Goal: Task Accomplishment & Management: Manage account settings

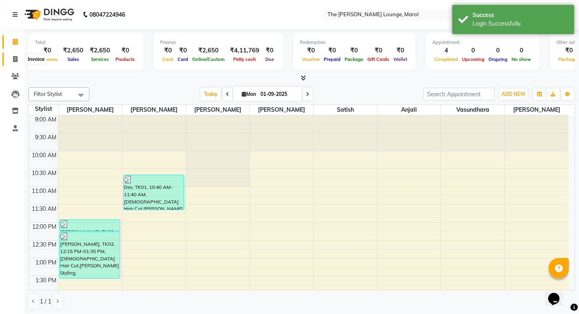
click at [16, 58] on icon at bounding box center [15, 59] width 4 height 6
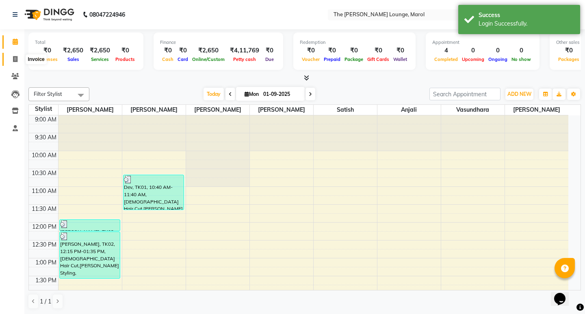
select select "7188"
select select "service"
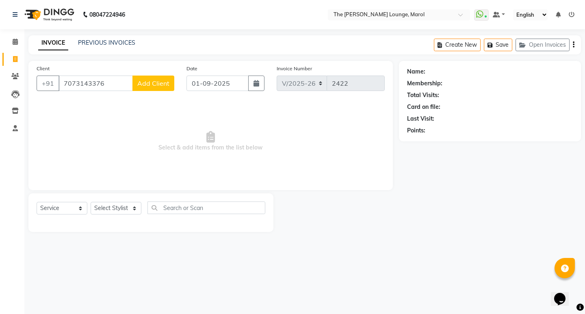
type input "7073143376"
click at [163, 87] on span "Add Client" at bounding box center [153, 83] width 32 height 8
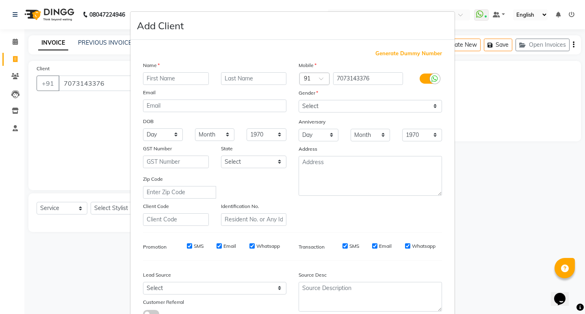
click at [170, 80] on input "text" at bounding box center [176, 78] width 66 height 13
type input "Arka"
click at [322, 110] on select "Select [DEMOGRAPHIC_DATA] [DEMOGRAPHIC_DATA] Other Prefer Not To Say" at bounding box center [369, 106] width 143 height 13
select select "[DEMOGRAPHIC_DATA]"
click at [298, 100] on select "Select [DEMOGRAPHIC_DATA] [DEMOGRAPHIC_DATA] Other Prefer Not To Say" at bounding box center [369, 106] width 143 height 13
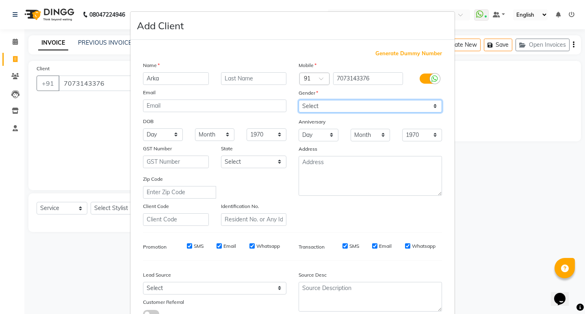
scroll to position [61, 0]
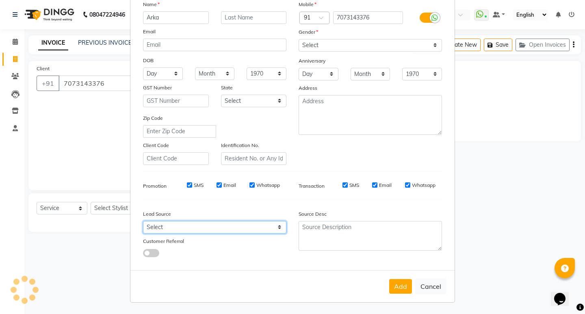
click at [228, 225] on select "Select Walk-in Referral Internet Friend Word of Mouth Advertisement Facebook Ju…" at bounding box center [214, 227] width 143 height 13
select select "49532"
click at [143, 221] on select "Select Walk-in Referral Internet Friend Word of Mouth Advertisement Facebook Ju…" at bounding box center [214, 227] width 143 height 13
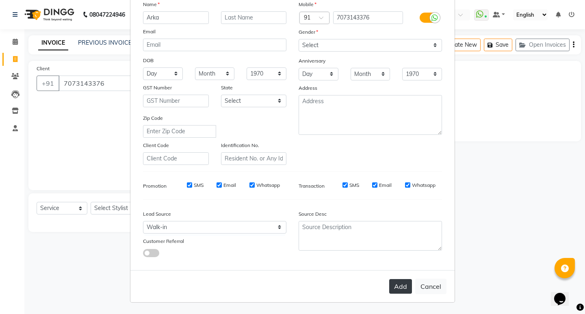
click at [402, 289] on button "Add" at bounding box center [400, 286] width 23 height 15
type input "70******76"
select select
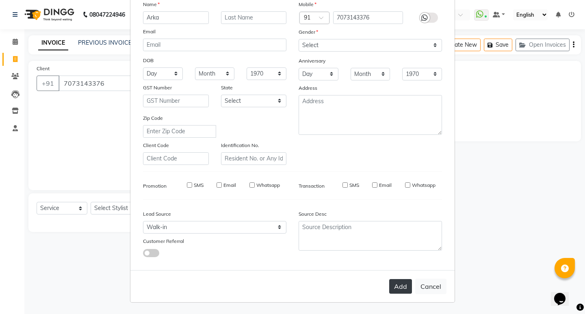
select select
checkbox input "false"
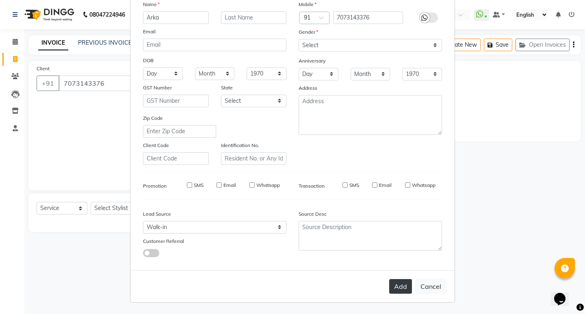
checkbox input "false"
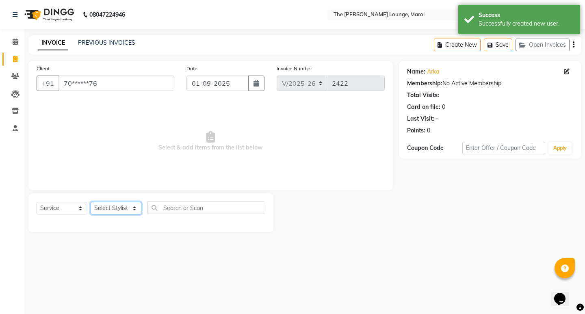
click at [108, 208] on select "Select Stylist [PERSON_NAME] [PERSON_NAME] [PERSON_NAME] [PERSON_NAME] [PERSON_…" at bounding box center [116, 208] width 51 height 13
select select "60180"
click at [91, 202] on select "Select Stylist [PERSON_NAME] [PERSON_NAME] [PERSON_NAME] [PERSON_NAME] [PERSON_…" at bounding box center [116, 208] width 51 height 13
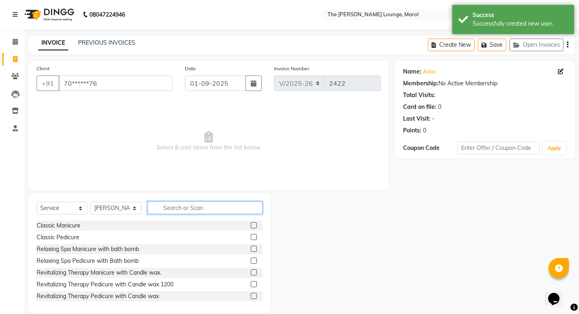
click at [174, 207] on input "text" at bounding box center [204, 207] width 115 height 13
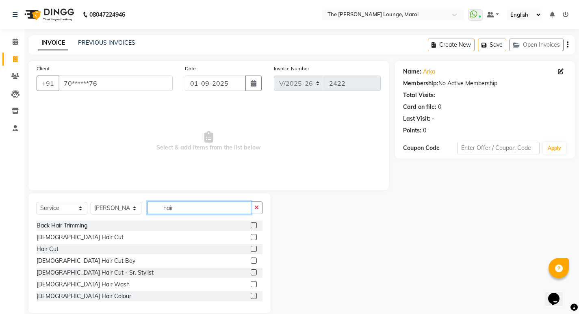
type input "hair"
click at [251, 236] on label at bounding box center [254, 237] width 6 height 6
click at [251, 236] on input "checkbox" at bounding box center [253, 237] width 5 height 5
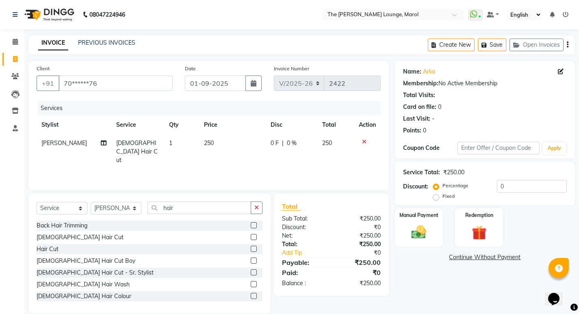
click at [251, 236] on label at bounding box center [254, 237] width 6 height 6
click at [251, 236] on input "checkbox" at bounding box center [253, 237] width 5 height 5
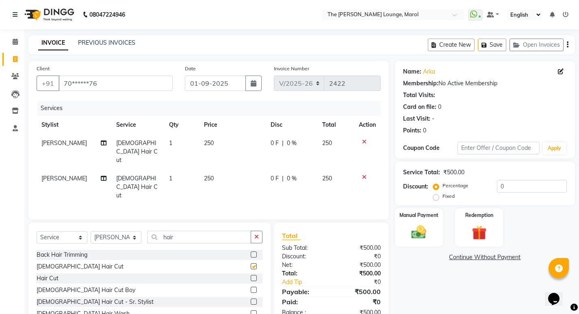
checkbox input "false"
click at [256, 231] on button "button" at bounding box center [257, 237] width 12 height 13
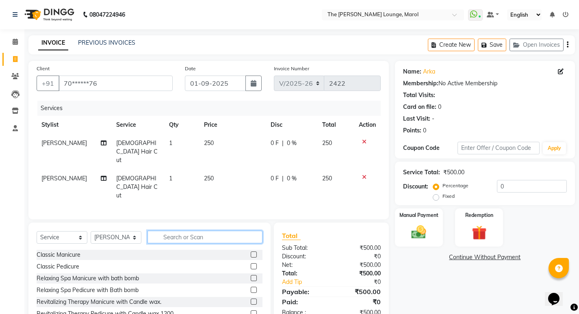
click at [243, 231] on input "text" at bounding box center [204, 237] width 115 height 13
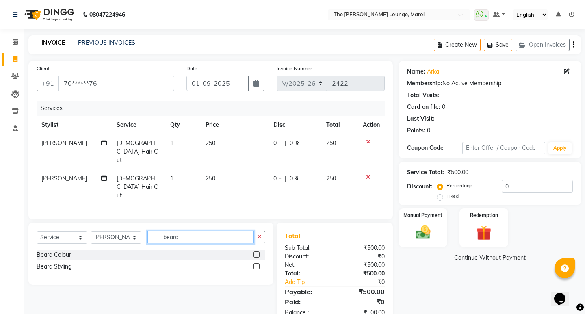
type input "beard"
click at [257, 263] on label at bounding box center [256, 266] width 6 height 6
click at [257, 264] on input "checkbox" at bounding box center [255, 266] width 5 height 5
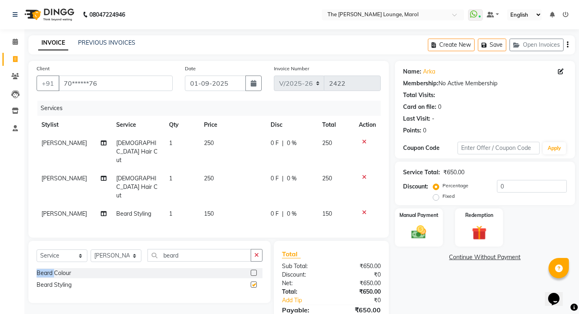
click at [257, 249] on div "Select Service Product Membership Package Voucher Prepaid Gift Card Select Styl…" at bounding box center [150, 258] width 226 height 19
click at [254, 281] on label at bounding box center [254, 284] width 6 height 6
click at [254, 282] on input "checkbox" at bounding box center [253, 284] width 5 height 5
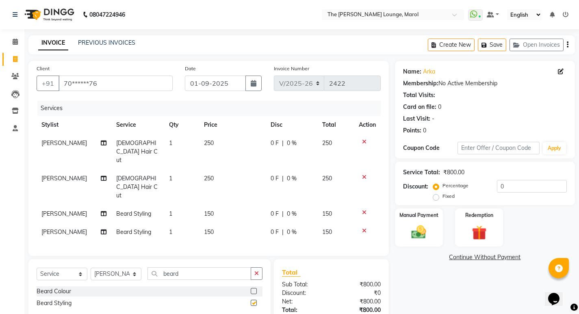
checkbox input "false"
click at [72, 223] on td "[PERSON_NAME]" at bounding box center [74, 232] width 75 height 18
select select "60180"
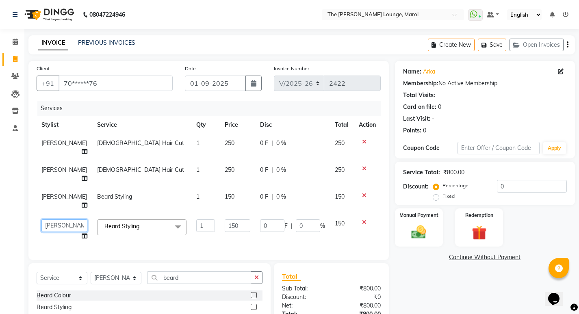
click at [58, 223] on select "[PERSON_NAME] Anjali [PERSON_NAME] [PERSON_NAME] [PERSON_NAME] [PERSON_NAME] [P…" at bounding box center [64, 225] width 46 height 13
select select "60183"
click at [50, 196] on span "[PERSON_NAME]" at bounding box center [63, 196] width 45 height 7
select select "60180"
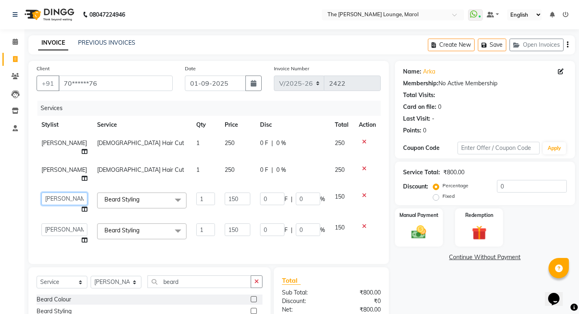
click at [52, 198] on select "[PERSON_NAME] Anjali [PERSON_NAME] [PERSON_NAME] [PERSON_NAME] [PERSON_NAME] [P…" at bounding box center [64, 198] width 46 height 13
select select "60183"
click at [59, 195] on select "[PERSON_NAME] Anjali [PERSON_NAME] [PERSON_NAME] [PERSON_NAME] [PERSON_NAME] [P…" at bounding box center [64, 198] width 46 height 13
select select "60180"
click at [54, 147] on span "[PERSON_NAME]" at bounding box center [63, 142] width 45 height 7
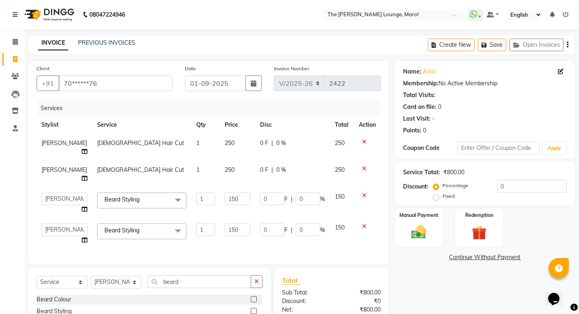
select select "60180"
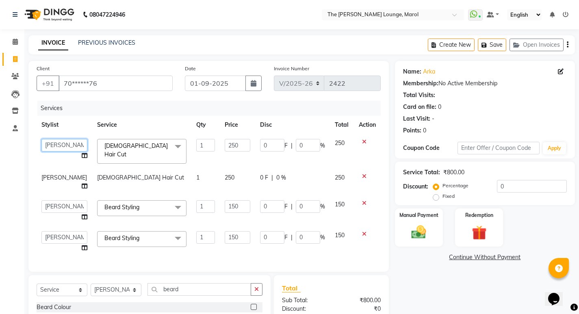
click at [54, 149] on select "[PERSON_NAME] Anjali [PERSON_NAME] [PERSON_NAME] [PERSON_NAME] [PERSON_NAME] [P…" at bounding box center [64, 145] width 46 height 13
select select "60183"
click at [426, 231] on img at bounding box center [418, 231] width 25 height 17
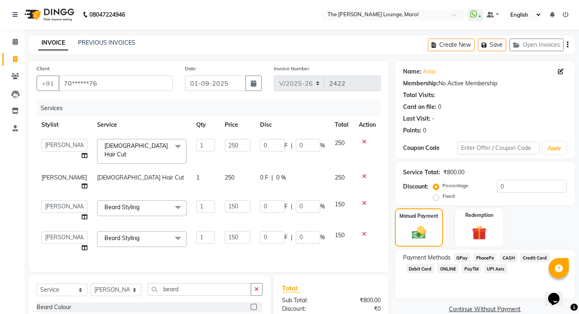
click at [467, 270] on span "PayTM" at bounding box center [470, 268] width 19 height 9
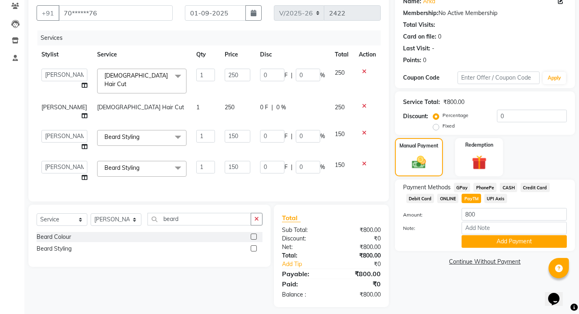
scroll to position [78, 0]
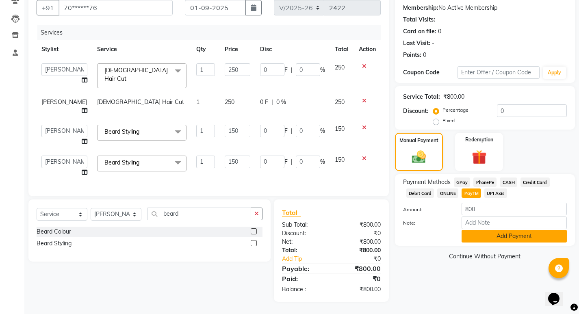
click at [473, 235] on button "Add Payment" at bounding box center [513, 236] width 105 height 13
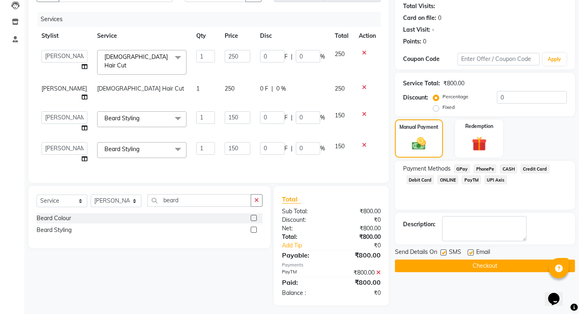
scroll to position [95, 0]
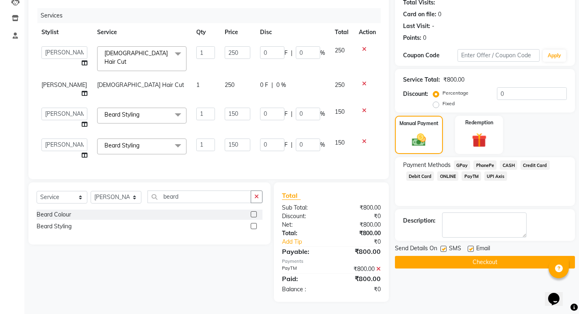
click at [443, 246] on label at bounding box center [443, 249] width 6 height 6
click at [443, 246] on input "checkbox" at bounding box center [442, 248] width 5 height 5
checkbox input "false"
click at [469, 244] on div "Email" at bounding box center [481, 249] width 29 height 10
click at [471, 247] on label at bounding box center [470, 249] width 6 height 6
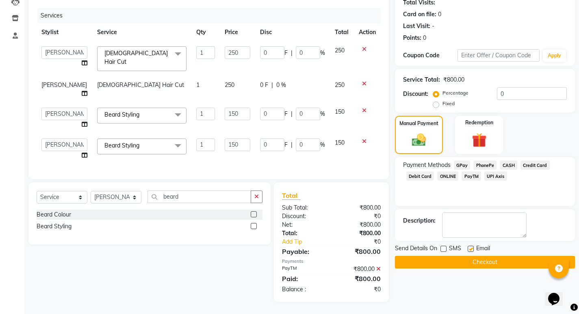
click at [471, 247] on input "checkbox" at bounding box center [469, 248] width 5 height 5
checkbox input "false"
click at [470, 251] on div at bounding box center [469, 250] width 5 height 9
click at [467, 256] on button "Checkout" at bounding box center [485, 262] width 180 height 13
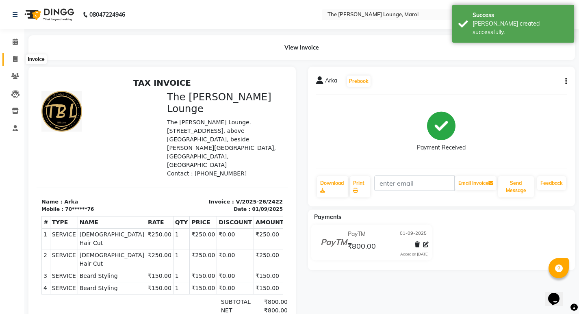
click at [12, 60] on span at bounding box center [15, 59] width 14 height 9
select select "7188"
select select "service"
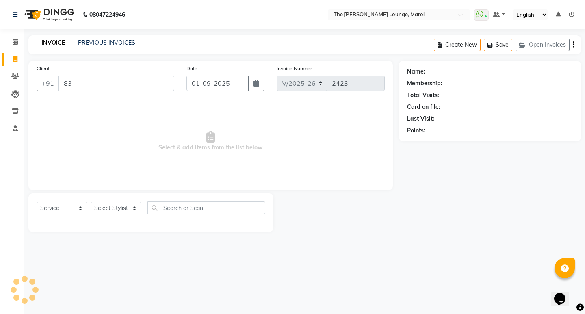
type input "8"
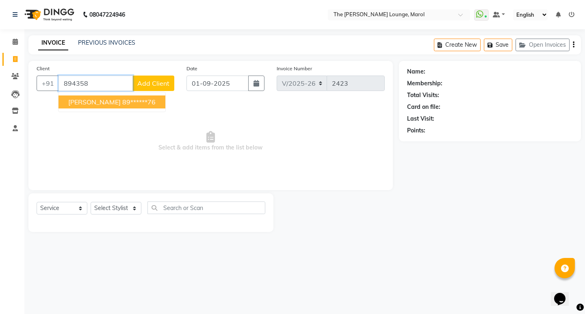
click at [121, 100] on span "[PERSON_NAME]" at bounding box center [94, 102] width 52 height 8
type input "89******76"
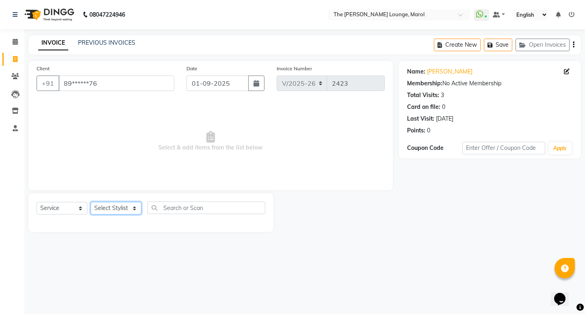
click at [125, 208] on select "Select Stylist [PERSON_NAME] [PERSON_NAME] [PERSON_NAME] [PERSON_NAME] [PERSON_…" at bounding box center [116, 208] width 51 height 13
select select "60180"
click at [91, 202] on select "Select Stylist [PERSON_NAME] [PERSON_NAME] [PERSON_NAME] [PERSON_NAME] [PERSON_…" at bounding box center [116, 208] width 51 height 13
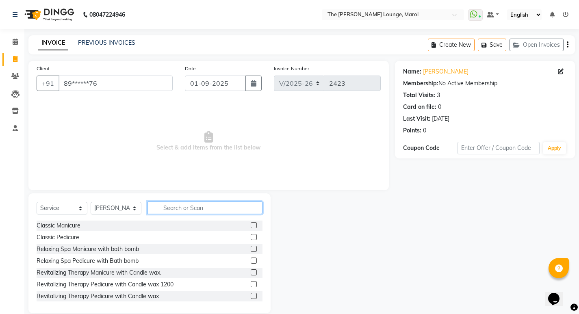
click at [197, 210] on input "text" at bounding box center [204, 207] width 115 height 13
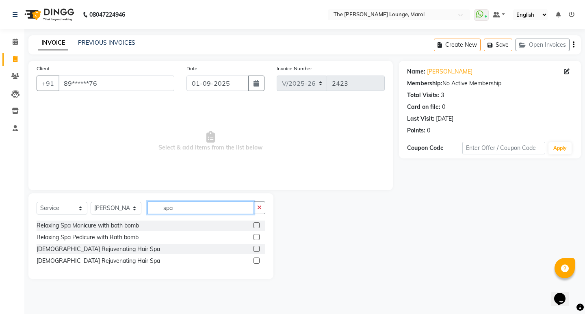
type input "spa"
click at [255, 246] on label at bounding box center [256, 249] width 6 height 6
click at [255, 246] on input "checkbox" at bounding box center [255, 248] width 5 height 5
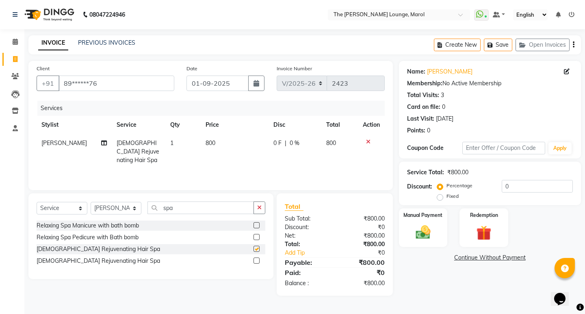
checkbox input "false"
click at [260, 206] on icon "button" at bounding box center [259, 208] width 4 height 6
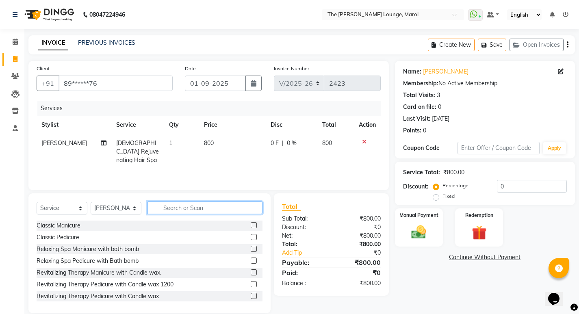
click at [237, 209] on input "text" at bounding box center [204, 207] width 115 height 13
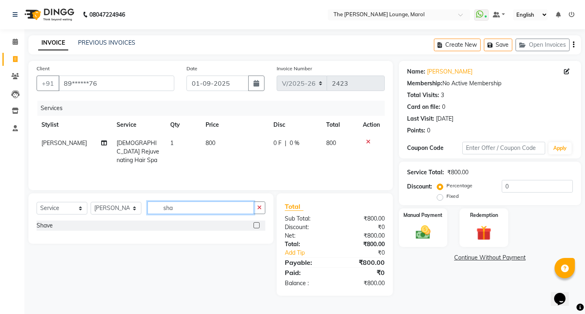
type input "sha"
click at [256, 225] on label at bounding box center [256, 225] width 6 height 6
click at [256, 225] on input "checkbox" at bounding box center [255, 225] width 5 height 5
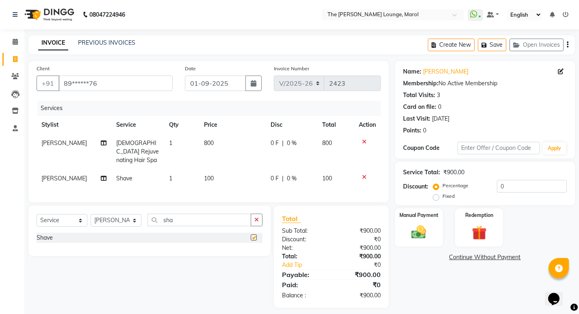
checkbox input "false"
click at [258, 221] on button "button" at bounding box center [257, 220] width 12 height 13
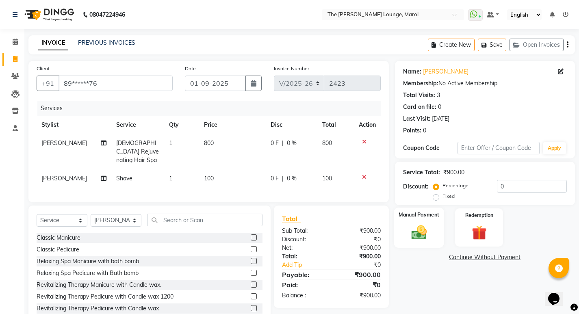
click at [406, 229] on img at bounding box center [418, 231] width 25 height 17
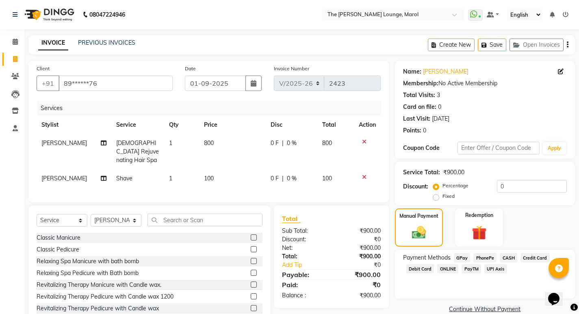
scroll to position [21, 0]
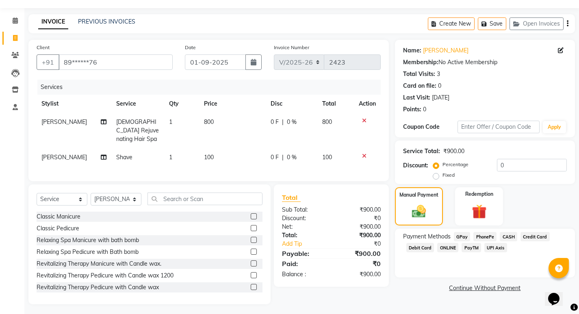
click at [530, 239] on span "Credit Card" at bounding box center [534, 236] width 29 height 9
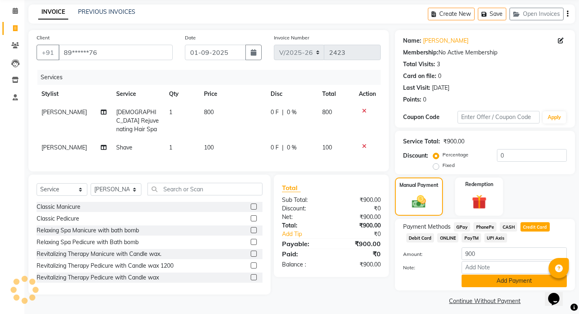
scroll to position [36, 0]
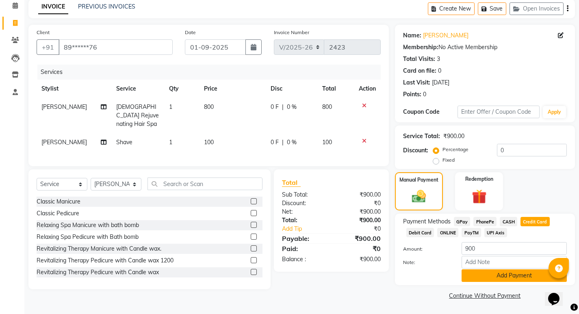
click at [485, 278] on button "Add Payment" at bounding box center [513, 275] width 105 height 13
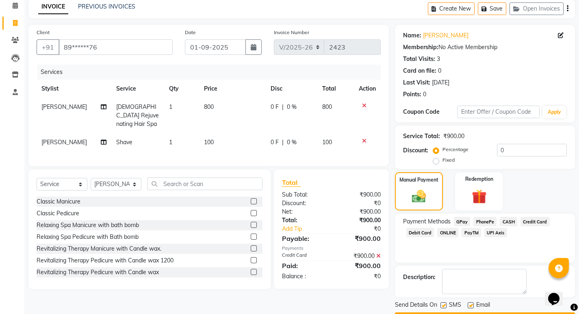
click at [442, 305] on label at bounding box center [443, 305] width 6 height 6
click at [442, 305] on input "checkbox" at bounding box center [442, 305] width 5 height 5
checkbox input "false"
click at [469, 306] on label at bounding box center [470, 305] width 6 height 6
click at [469, 306] on input "checkbox" at bounding box center [469, 305] width 5 height 5
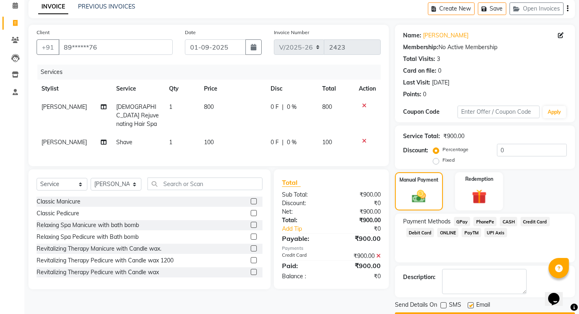
checkbox input "false"
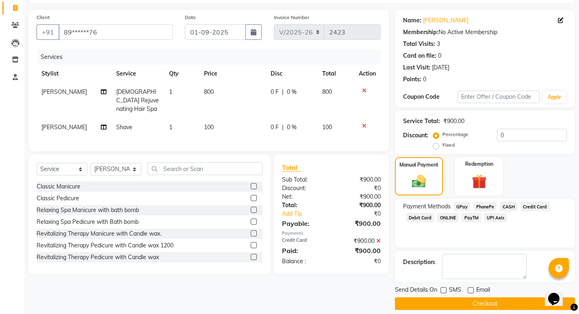
scroll to position [59, 0]
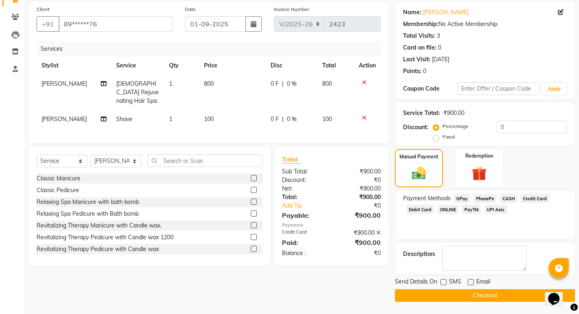
click at [473, 293] on button "Checkout" at bounding box center [485, 295] width 180 height 13
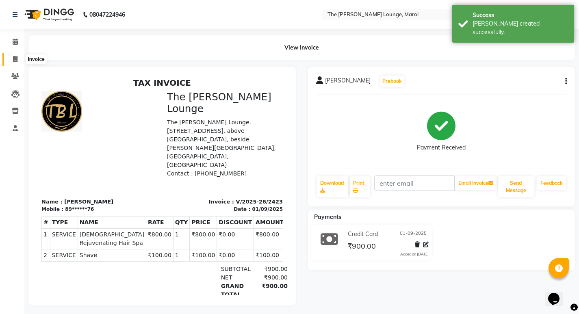
click at [16, 60] on icon at bounding box center [15, 59] width 4 height 6
select select "7188"
select select "service"
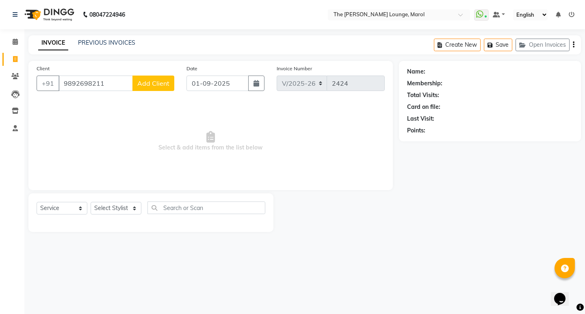
type input "9892698211"
click at [153, 84] on span "Add Client" at bounding box center [153, 83] width 32 height 8
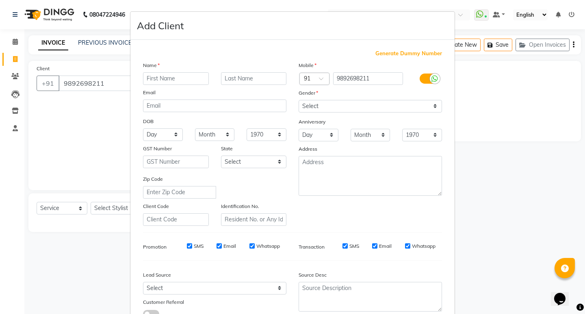
click at [156, 80] on input "text" at bounding box center [176, 78] width 66 height 13
type input "R"
type input "[PERSON_NAME]"
click at [238, 81] on input "text" at bounding box center [254, 78] width 66 height 13
click at [324, 104] on select "Select [DEMOGRAPHIC_DATA] [DEMOGRAPHIC_DATA] Other Prefer Not To Say" at bounding box center [369, 106] width 143 height 13
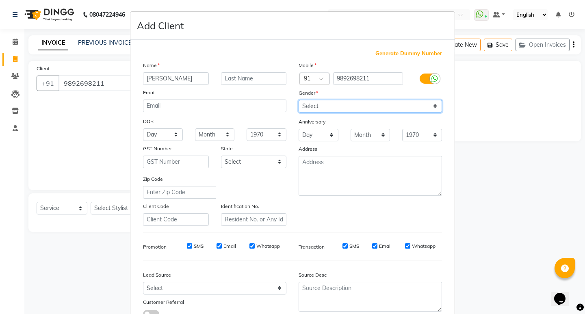
select select "[DEMOGRAPHIC_DATA]"
click at [298, 100] on select "Select [DEMOGRAPHIC_DATA] [DEMOGRAPHIC_DATA] Other Prefer Not To Say" at bounding box center [369, 106] width 143 height 13
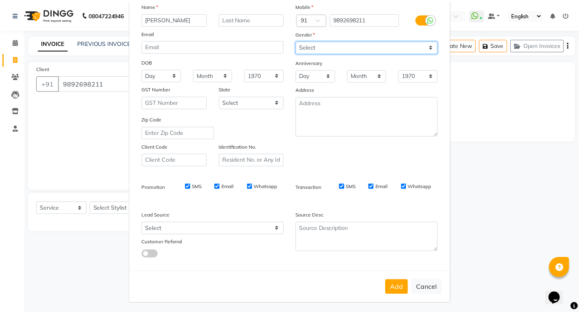
scroll to position [61, 0]
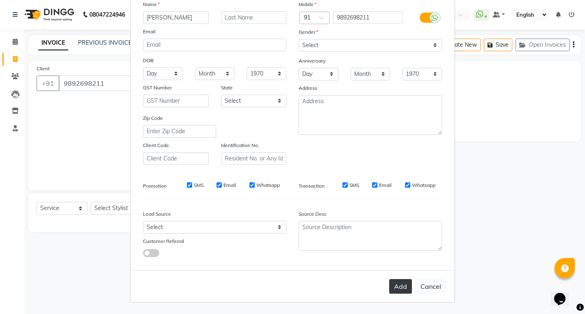
click at [390, 285] on button "Add" at bounding box center [400, 286] width 23 height 15
type input "98******11"
select select
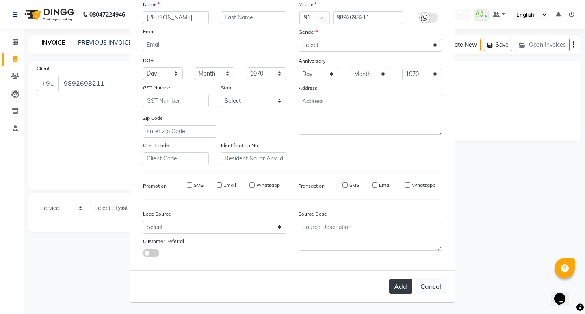
select select
checkbox input "false"
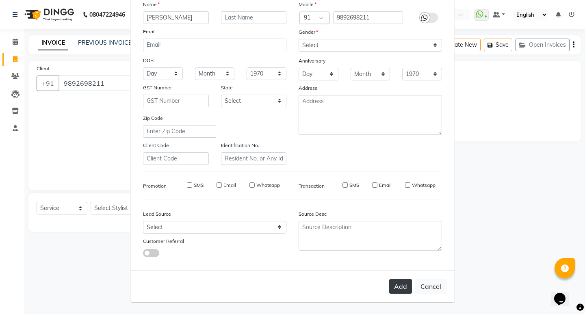
checkbox input "false"
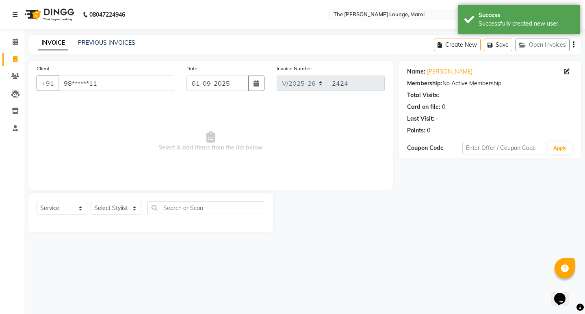
click at [106, 202] on div "Select Service Product Membership Package Voucher Prepaid Gift Card Select Styl…" at bounding box center [151, 210] width 229 height 19
click at [106, 210] on select "Select Stylist [PERSON_NAME] [PERSON_NAME] [PERSON_NAME] [PERSON_NAME] [PERSON_…" at bounding box center [116, 208] width 51 height 13
click at [91, 202] on select "Select Stylist [PERSON_NAME] [PERSON_NAME] [PERSON_NAME] [PERSON_NAME] [PERSON_…" at bounding box center [116, 208] width 51 height 13
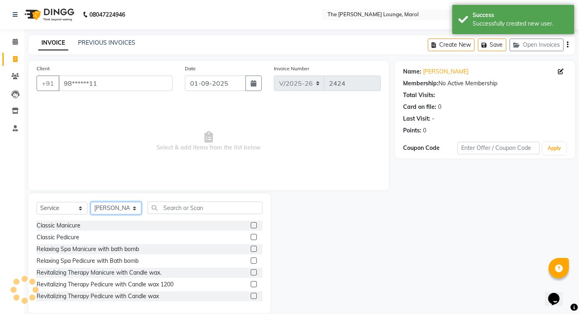
click at [121, 205] on select "Select Stylist [PERSON_NAME] [PERSON_NAME] [PERSON_NAME] [PERSON_NAME] [PERSON_…" at bounding box center [116, 208] width 51 height 13
select select "60180"
click at [91, 202] on select "Select Stylist [PERSON_NAME] [PERSON_NAME] [PERSON_NAME] [PERSON_NAME] [PERSON_…" at bounding box center [116, 208] width 51 height 13
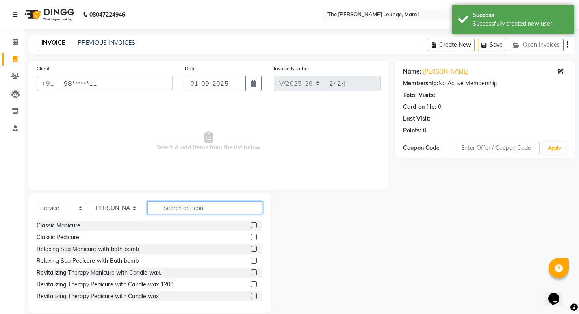
click at [188, 209] on input "text" at bounding box center [204, 207] width 115 height 13
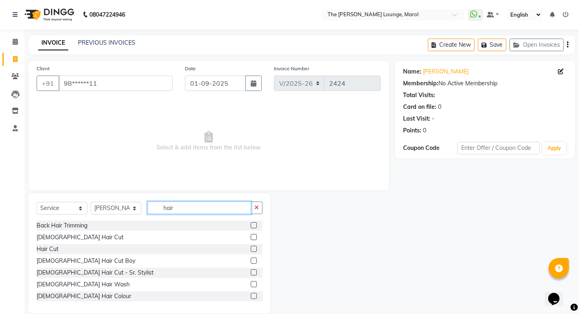
type input "hair"
click at [251, 237] on label at bounding box center [254, 237] width 6 height 6
click at [251, 237] on input "checkbox" at bounding box center [253, 237] width 5 height 5
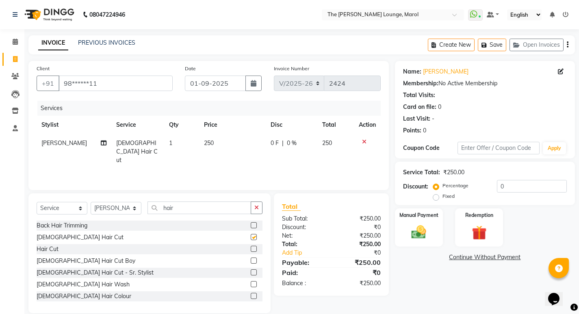
click at [251, 237] on label at bounding box center [254, 237] width 6 height 6
click at [251, 237] on input "checkbox" at bounding box center [253, 237] width 5 height 5
click at [251, 237] on label at bounding box center [254, 237] width 6 height 6
click at [251, 237] on input "checkbox" at bounding box center [253, 237] width 5 height 5
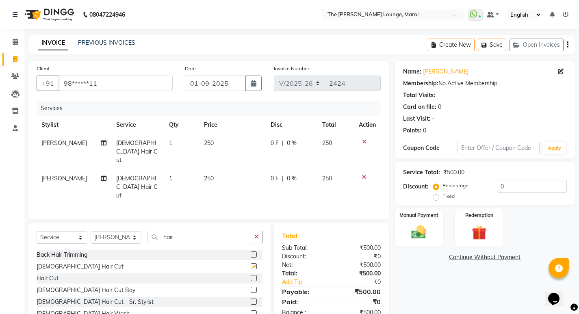
checkbox input "false"
click at [254, 231] on button "button" at bounding box center [257, 237] width 12 height 13
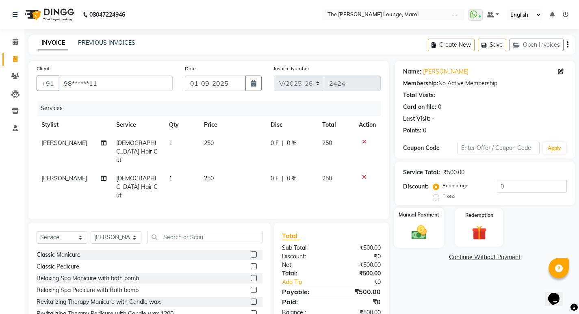
click at [431, 233] on div "Manual Payment" at bounding box center [418, 227] width 50 height 40
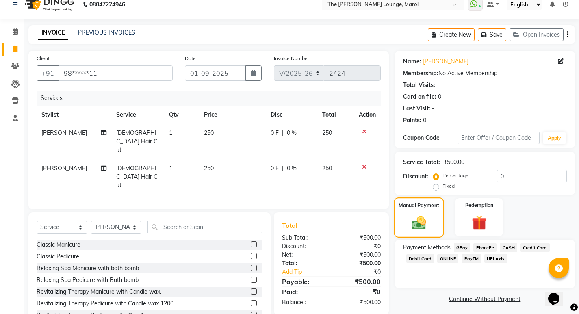
scroll to position [13, 0]
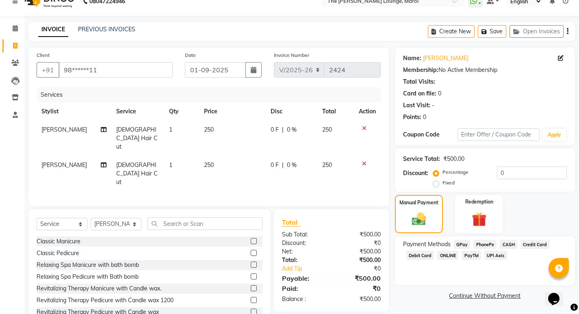
click at [475, 255] on span "PayTM" at bounding box center [470, 255] width 19 height 9
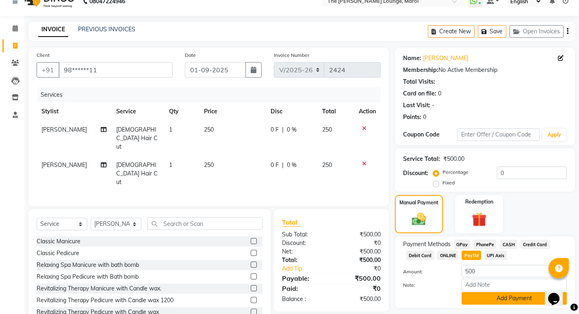
click at [485, 301] on button "Add Payment" at bounding box center [513, 298] width 105 height 13
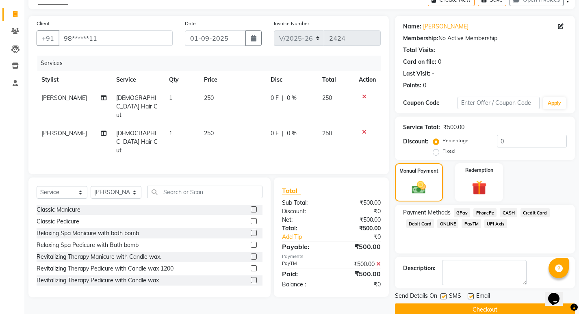
scroll to position [59, 0]
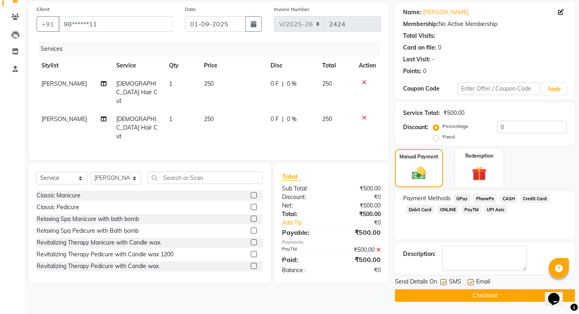
click at [441, 283] on label at bounding box center [443, 282] width 6 height 6
click at [441, 283] on input "checkbox" at bounding box center [442, 282] width 5 height 5
checkbox input "false"
click at [472, 281] on label at bounding box center [470, 282] width 6 height 6
click at [472, 281] on input "checkbox" at bounding box center [469, 282] width 5 height 5
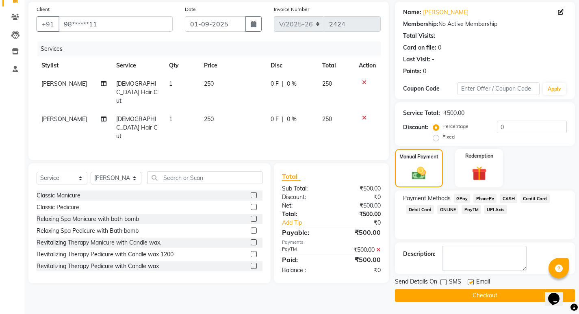
checkbox input "false"
click at [467, 290] on button "Checkout" at bounding box center [485, 295] width 180 height 13
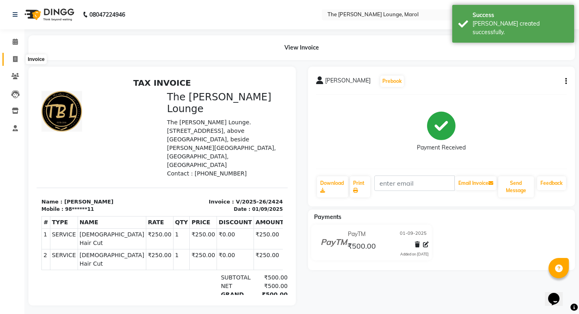
click at [12, 57] on span at bounding box center [15, 59] width 14 height 9
select select "7188"
select select "service"
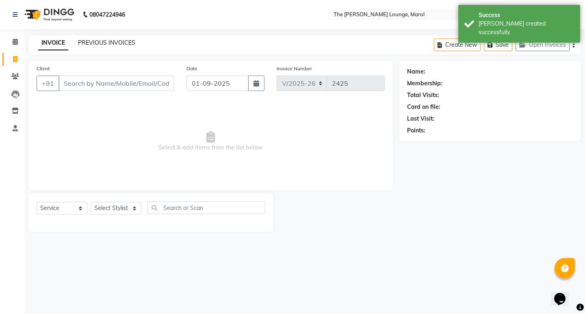
click at [97, 41] on link "PREVIOUS INVOICES" at bounding box center [106, 42] width 57 height 7
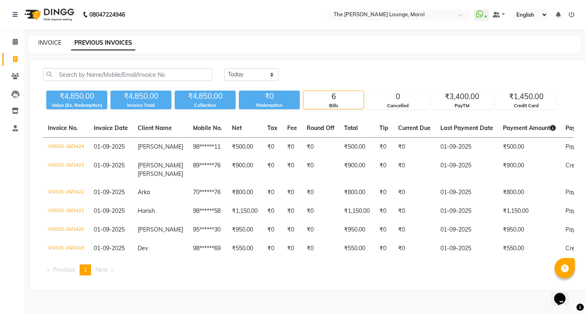
click at [44, 39] on link "INVOICE" at bounding box center [49, 42] width 23 height 7
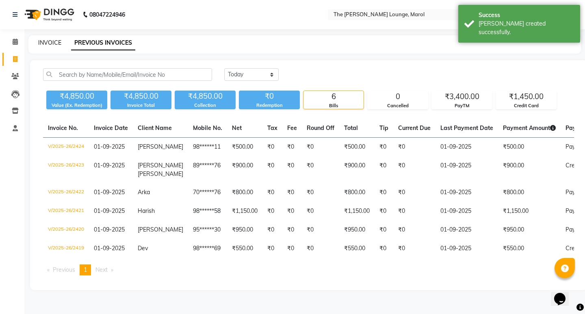
select select "7188"
select select "service"
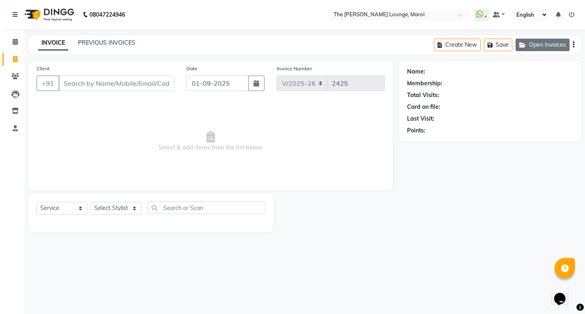
click at [537, 42] on button "Open Invoices" at bounding box center [542, 45] width 54 height 13
click at [535, 42] on button "Open Invoices" at bounding box center [542, 45] width 54 height 13
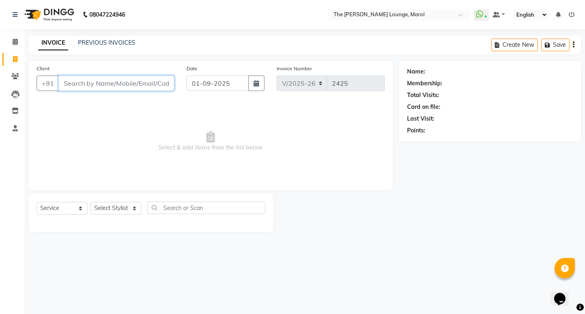
click at [87, 82] on input "Client" at bounding box center [116, 83] width 116 height 15
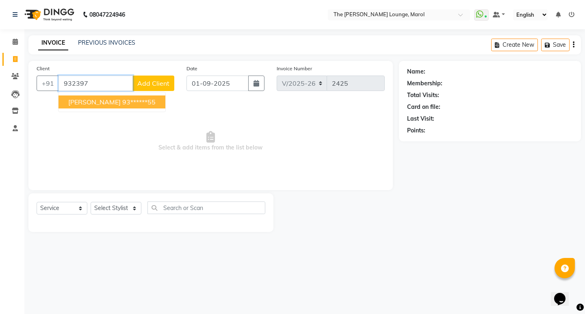
click at [102, 99] on span "[PERSON_NAME]" at bounding box center [94, 102] width 52 height 8
type input "93******55"
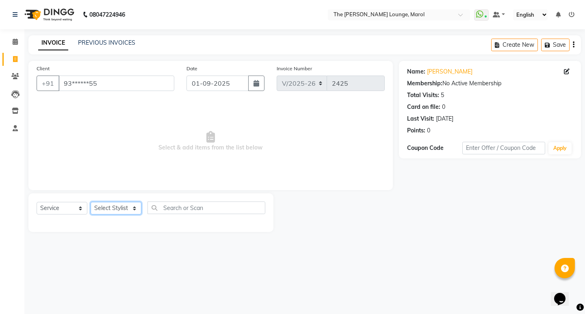
click at [120, 205] on select "Select Stylist [PERSON_NAME] [PERSON_NAME] [PERSON_NAME] [PERSON_NAME] [PERSON_…" at bounding box center [116, 208] width 51 height 13
select select "60183"
click at [91, 202] on select "Select Stylist [PERSON_NAME] [PERSON_NAME] [PERSON_NAME] [PERSON_NAME] [PERSON_…" at bounding box center [116, 208] width 51 height 13
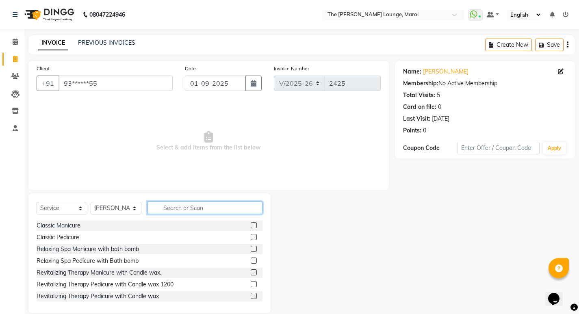
click at [162, 208] on input "text" at bounding box center [204, 207] width 115 height 13
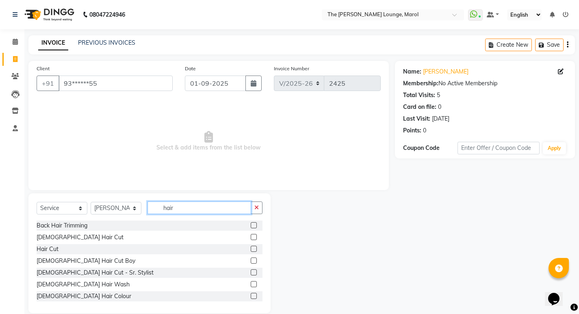
type input "hair"
click at [251, 238] on label at bounding box center [254, 237] width 6 height 6
click at [251, 238] on input "checkbox" at bounding box center [253, 237] width 5 height 5
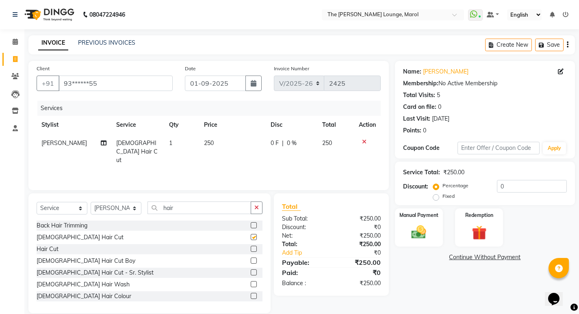
checkbox input "false"
click at [255, 206] on icon "button" at bounding box center [256, 208] width 4 height 6
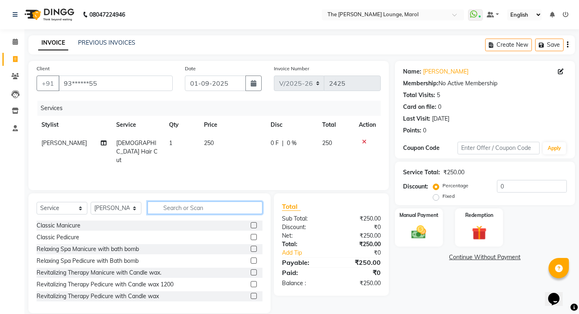
click at [240, 205] on input "text" at bounding box center [204, 207] width 115 height 13
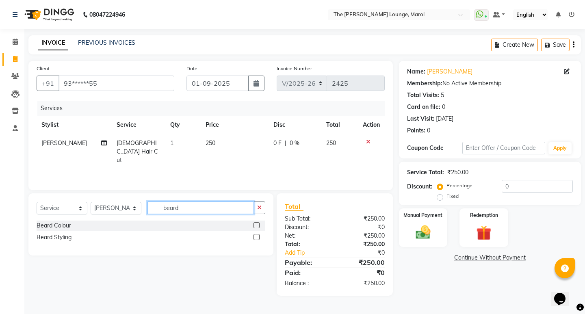
type input "beard"
click at [257, 236] on label at bounding box center [256, 237] width 6 height 6
click at [257, 236] on input "checkbox" at bounding box center [255, 237] width 5 height 5
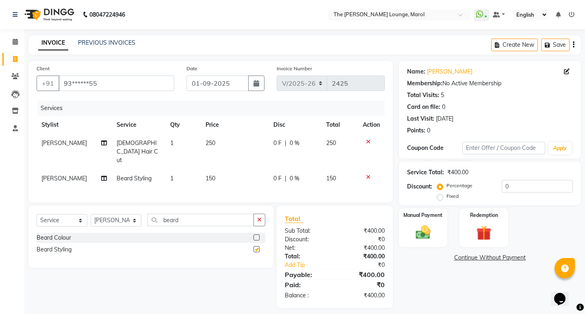
checkbox input "false"
click at [264, 214] on button "button" at bounding box center [259, 220] width 12 height 13
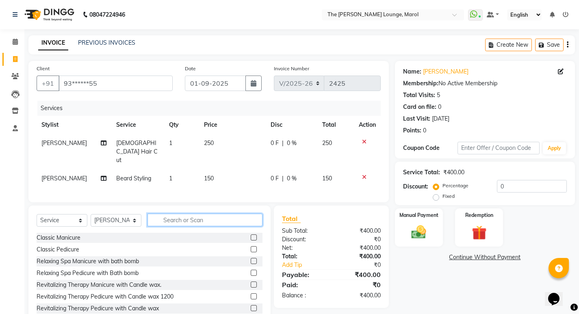
click at [228, 214] on input "text" at bounding box center [204, 220] width 115 height 13
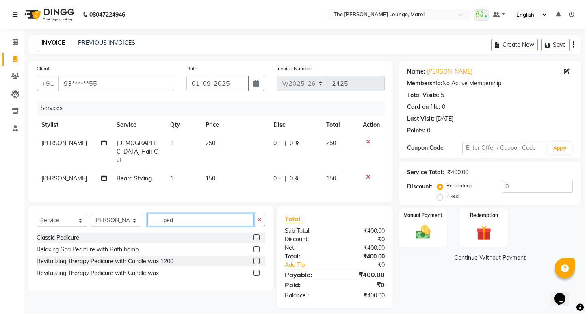
type input "ped"
click at [257, 234] on label at bounding box center [256, 237] width 6 height 6
click at [257, 235] on input "checkbox" at bounding box center [255, 237] width 5 height 5
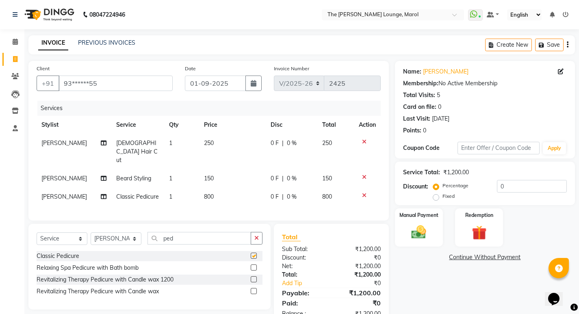
checkbox input "false"
click at [260, 232] on button "button" at bounding box center [257, 238] width 12 height 13
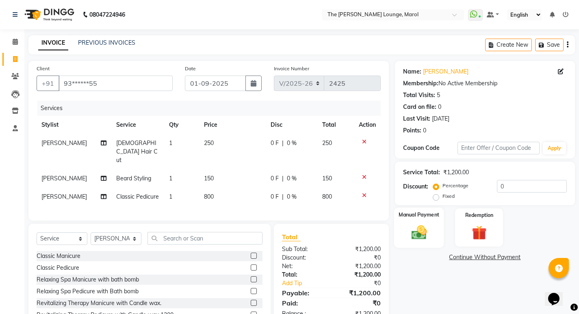
click at [428, 219] on div "Manual Payment" at bounding box center [418, 227] width 50 height 40
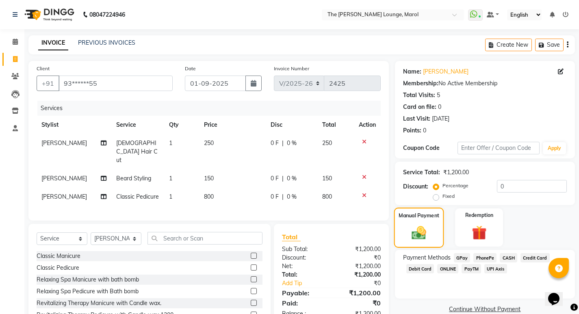
scroll to position [31, 0]
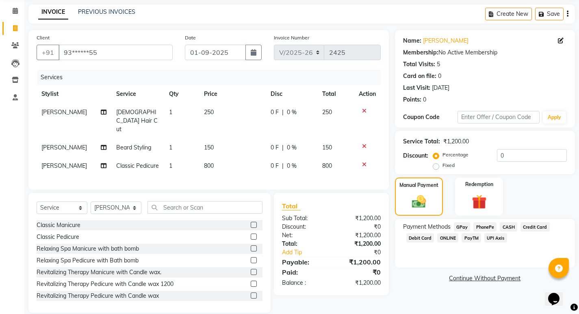
click at [510, 228] on span "CASH" at bounding box center [507, 226] width 17 height 9
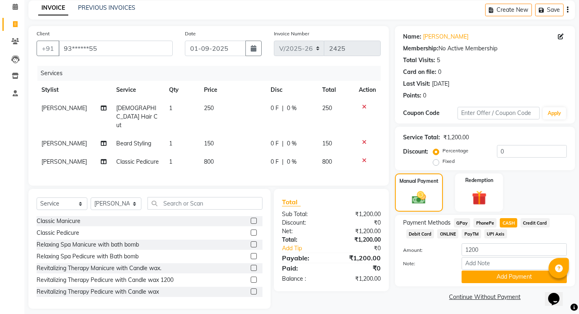
scroll to position [36, 0]
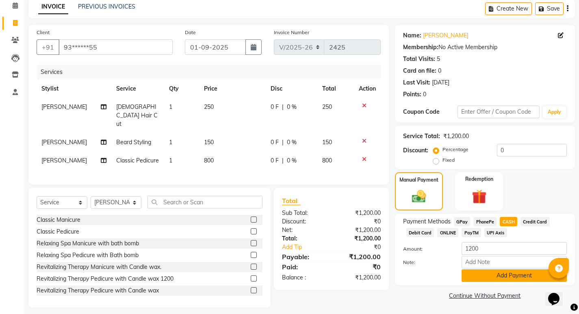
click at [495, 278] on button "Add Payment" at bounding box center [513, 275] width 105 height 13
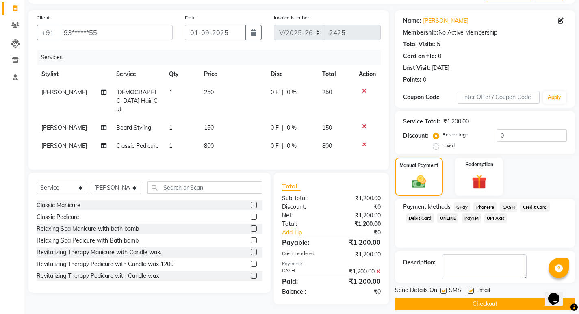
scroll to position [59, 0]
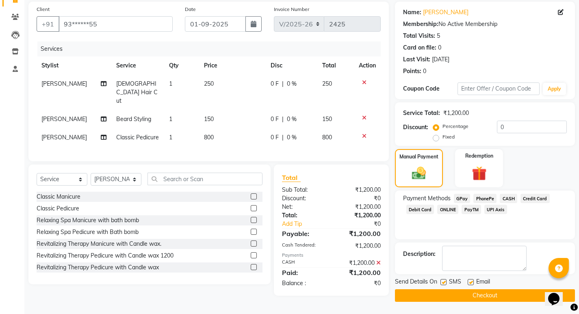
click at [444, 282] on label at bounding box center [443, 282] width 6 height 6
click at [444, 282] on input "checkbox" at bounding box center [442, 282] width 5 height 5
checkbox input "false"
click at [471, 281] on label at bounding box center [470, 282] width 6 height 6
click at [471, 281] on input "checkbox" at bounding box center [469, 282] width 5 height 5
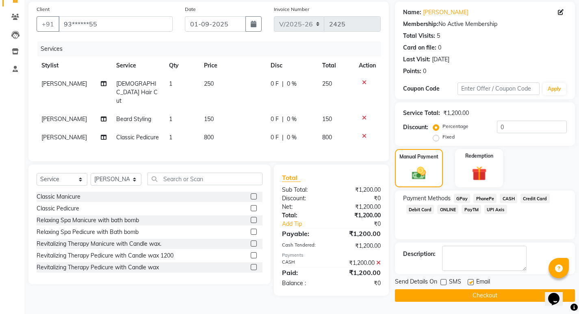
checkbox input "false"
click at [471, 293] on button "Checkout" at bounding box center [485, 295] width 180 height 13
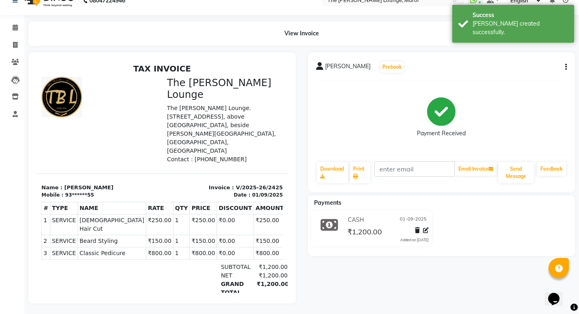
scroll to position [22, 0]
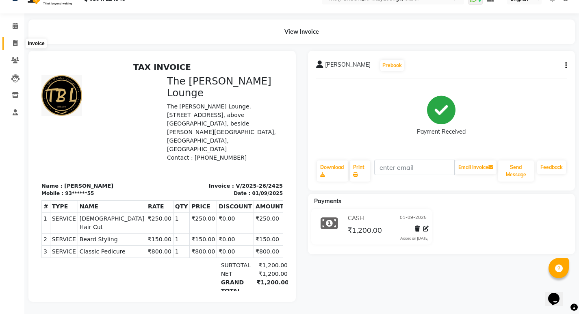
click at [13, 40] on icon at bounding box center [15, 43] width 4 height 6
select select "7188"
select select "service"
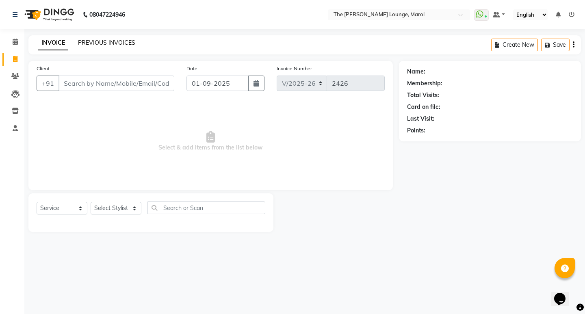
click at [85, 41] on link "PREVIOUS INVOICES" at bounding box center [106, 42] width 57 height 7
